Goal: Transaction & Acquisition: Book appointment/travel/reservation

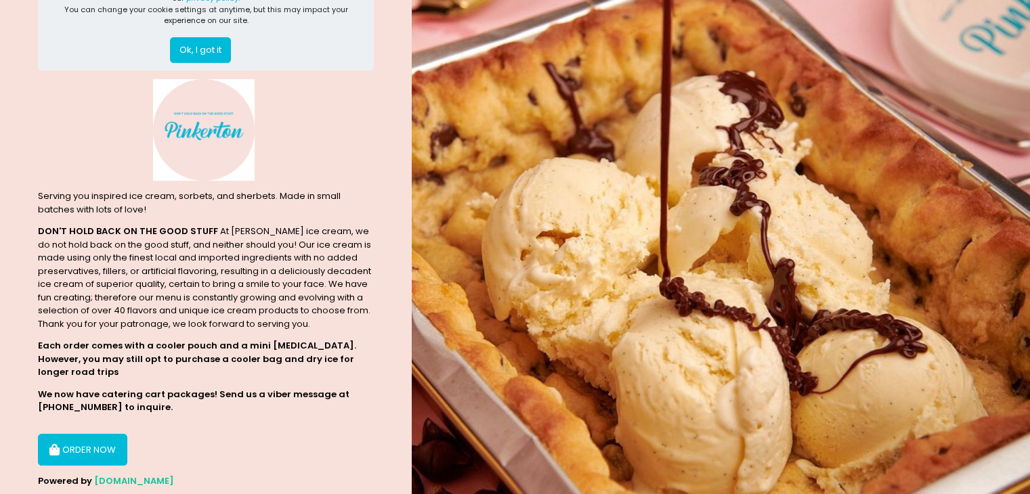
scroll to position [73, 0]
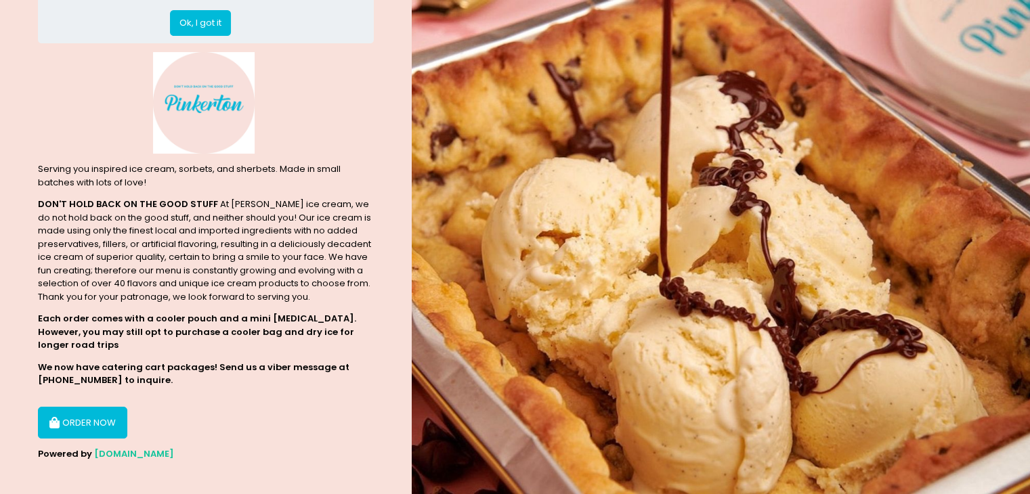
click at [89, 407] on button "ORDER NOW" at bounding box center [82, 423] width 89 height 33
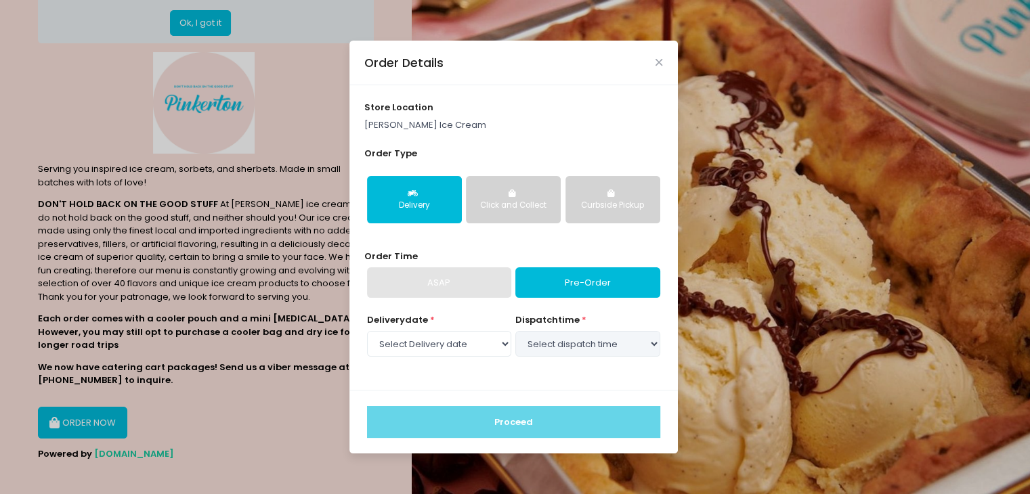
click at [79, 415] on div "Order Details store location Pinkerton Ice Cream Order Type Delivery Click and …" at bounding box center [515, 247] width 1030 height 494
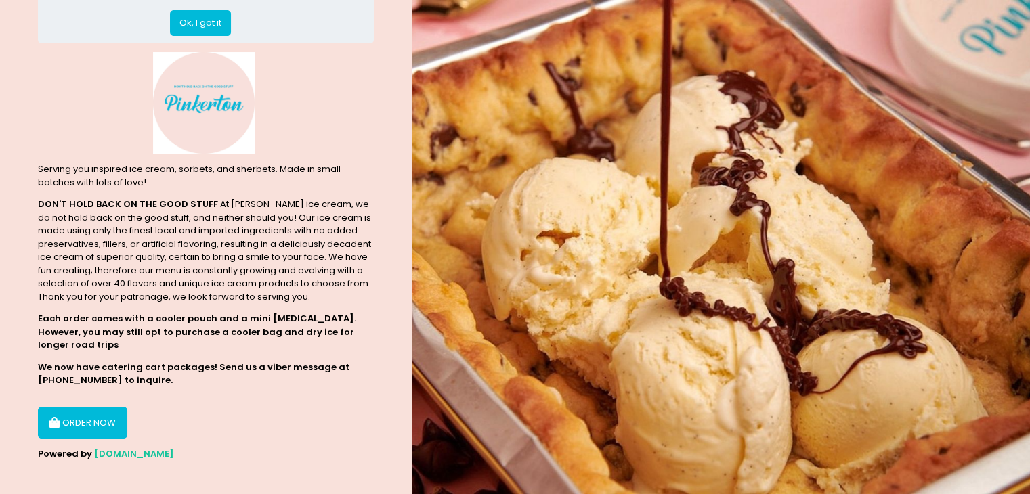
click at [79, 415] on button "ORDER NOW" at bounding box center [82, 423] width 89 height 33
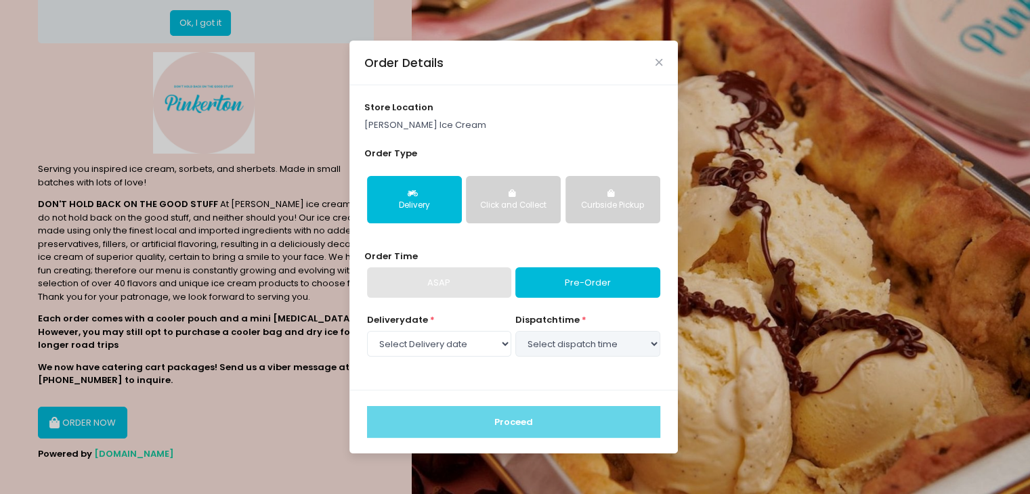
click at [474, 271] on div "ASAP" at bounding box center [439, 283] width 144 height 31
click at [488, 343] on select "Select Delivery date Friday, Oct 3rd Saturday, Oct 4th Sunday, Oct 5th" at bounding box center [439, 344] width 144 height 26
click at [367, 331] on select "Select Delivery date Friday, Oct 3rd Saturday, Oct 4th Sunday, Oct 5th" at bounding box center [439, 344] width 144 height 26
click at [526, 366] on div "Delivery date * Select Delivery date Friday, Oct 3rd Saturday, Oct 4th Sunday, …" at bounding box center [513, 344] width 298 height 61
click at [582, 343] on select "Select dispatch time 09:00 AM - 09:30 AM 09:30 AM - 10:00 AM 10:00 AM - 10:30 A…" at bounding box center [587, 344] width 144 height 26
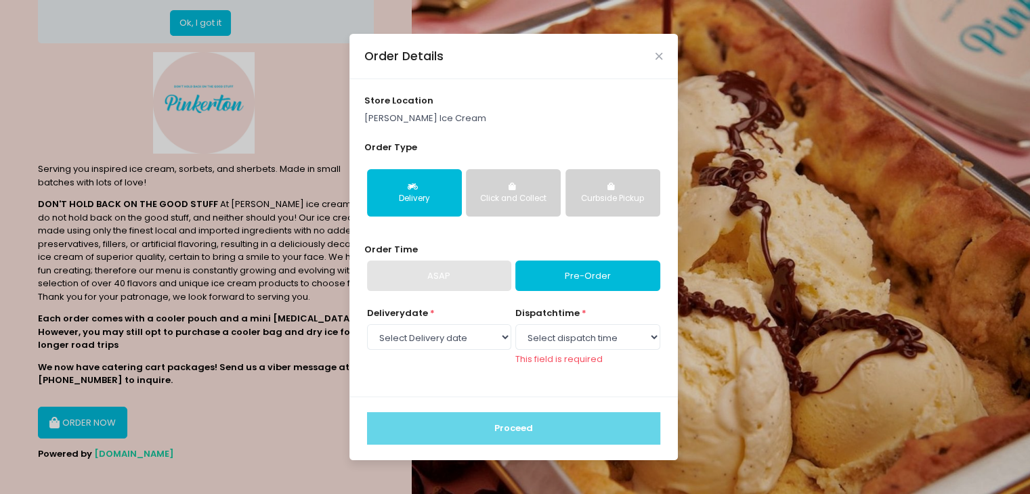
click at [457, 327] on div "Delivery date * Select Delivery date Friday, Oct 3rd Saturday, Oct 4th Sunday, …" at bounding box center [439, 336] width 144 height 59
click at [449, 347] on select "Select Delivery date Friday, Oct 3rd Saturday, Oct 4th Sunday, Oct 5th" at bounding box center [439, 337] width 144 height 26
select select "2025-10-04"
click at [367, 331] on select "Select Delivery date Friday, Oct 3rd Saturday, Oct 4th Sunday, Oct 5th" at bounding box center [439, 337] width 144 height 26
click at [559, 341] on select "Select dispatch time 09:00 AM - 09:30 AM 09:30 AM - 10:00 AM 10:00 AM - 10:30 A…" at bounding box center [587, 337] width 144 height 26
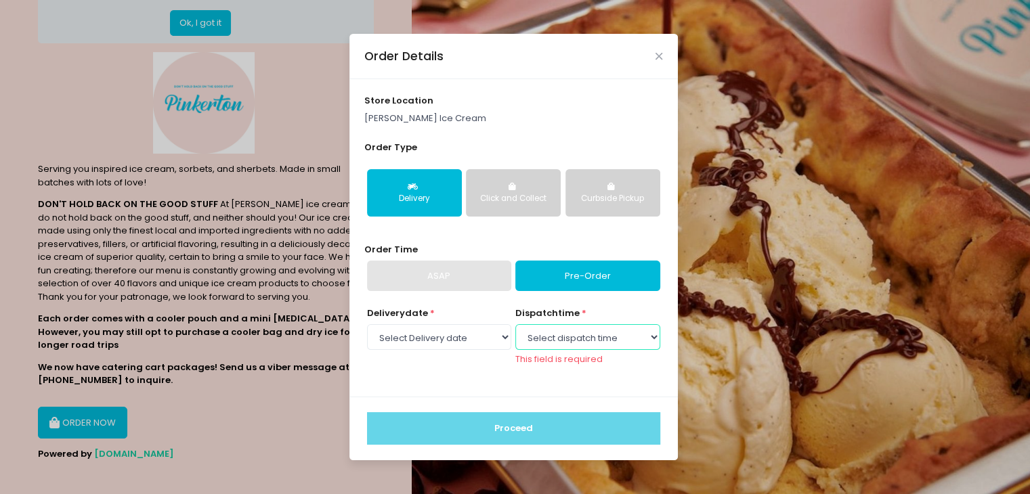
select select "12:00"
click at [515, 331] on select "Select dispatch time 09:00 AM - 09:30 AM 09:30 AM - 10:00 AM 10:00 AM - 10:30 A…" at bounding box center [587, 337] width 144 height 26
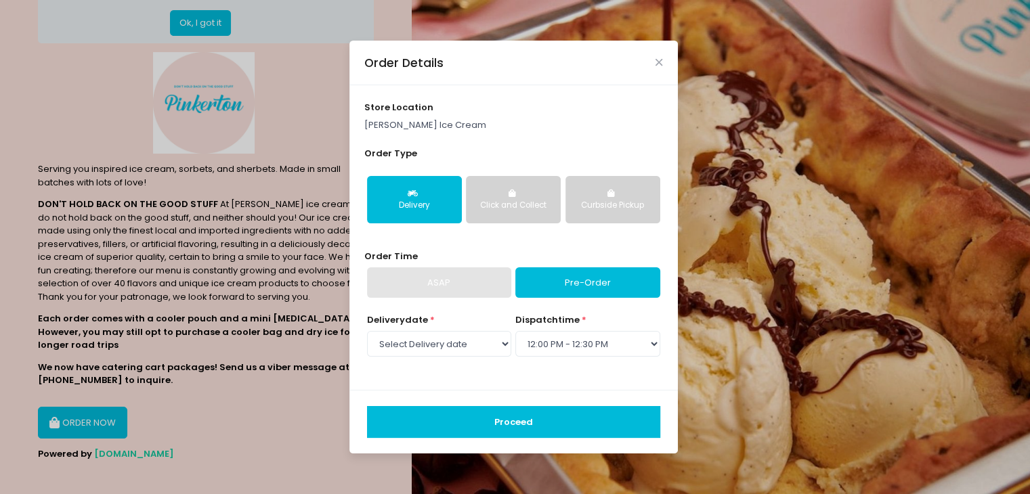
click at [580, 426] on button "Proceed" at bounding box center [513, 422] width 293 height 33
